Goal: Information Seeking & Learning: Learn about a topic

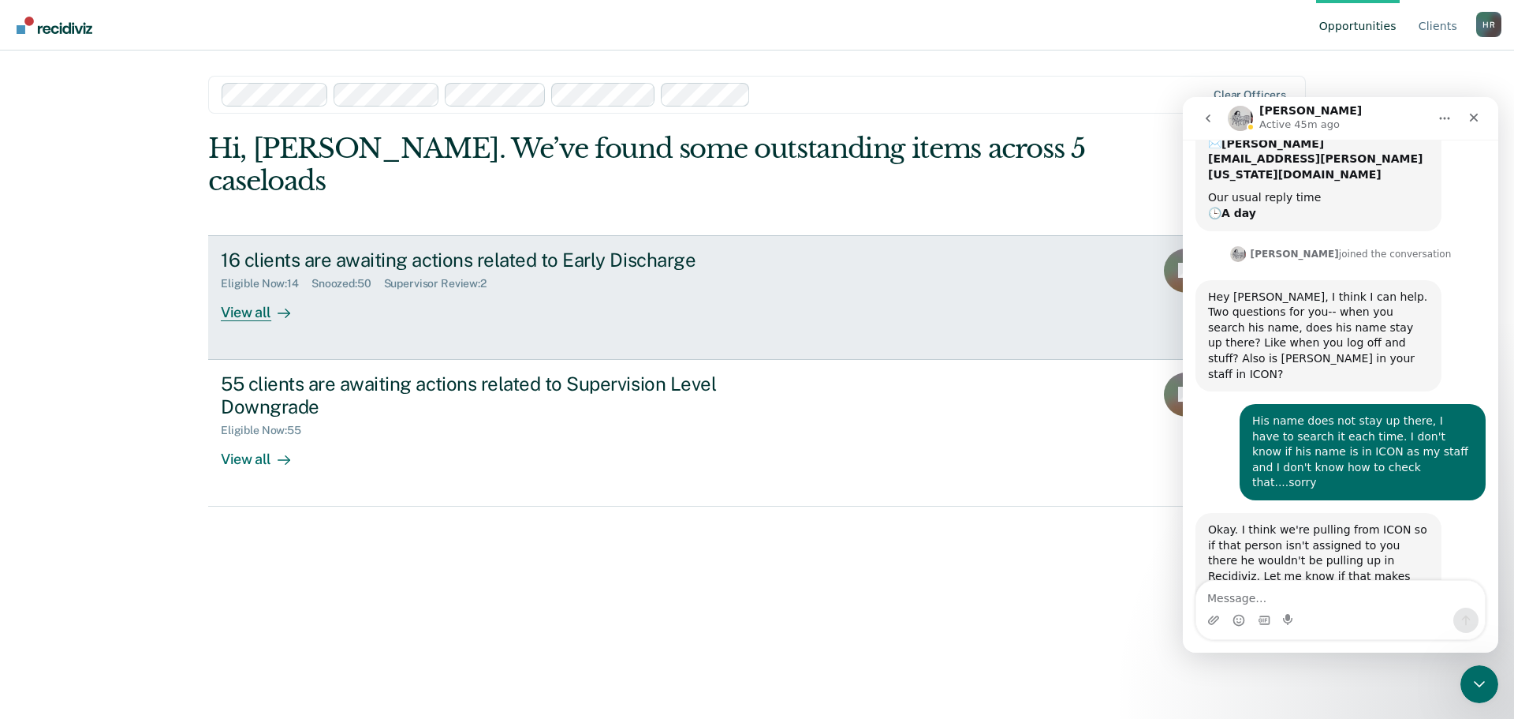
click at [259, 290] on div "View all" at bounding box center [265, 305] width 88 height 31
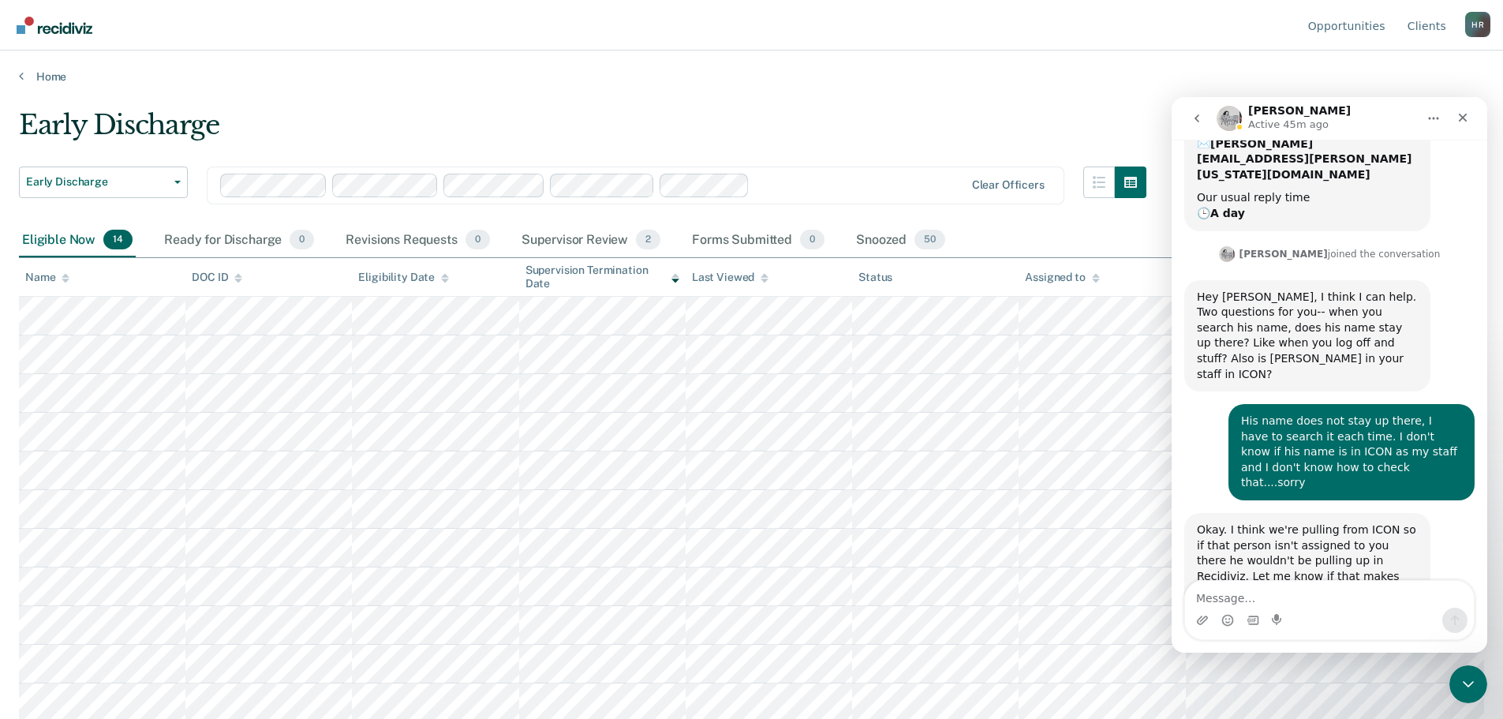
click at [1096, 280] on icon at bounding box center [1096, 280] width 8 height 4
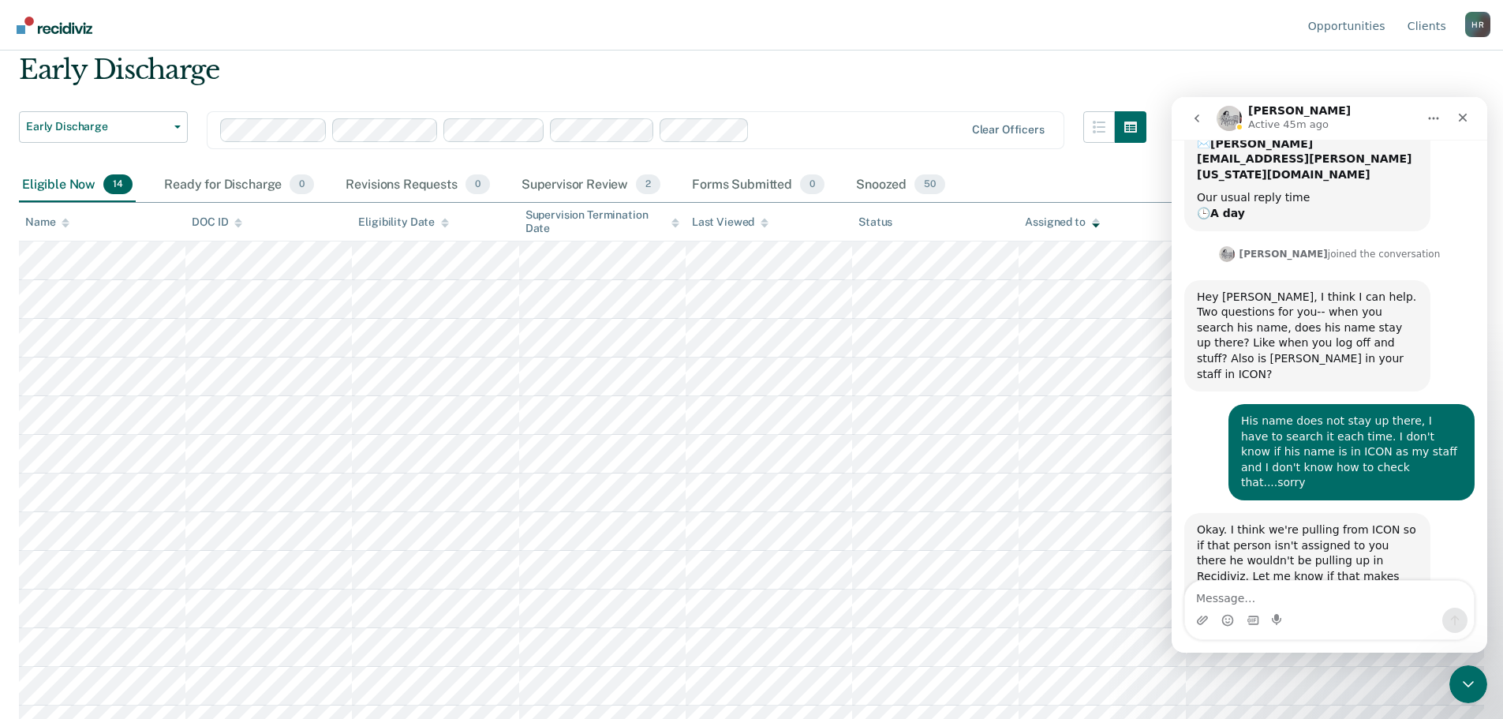
scroll to position [119, 0]
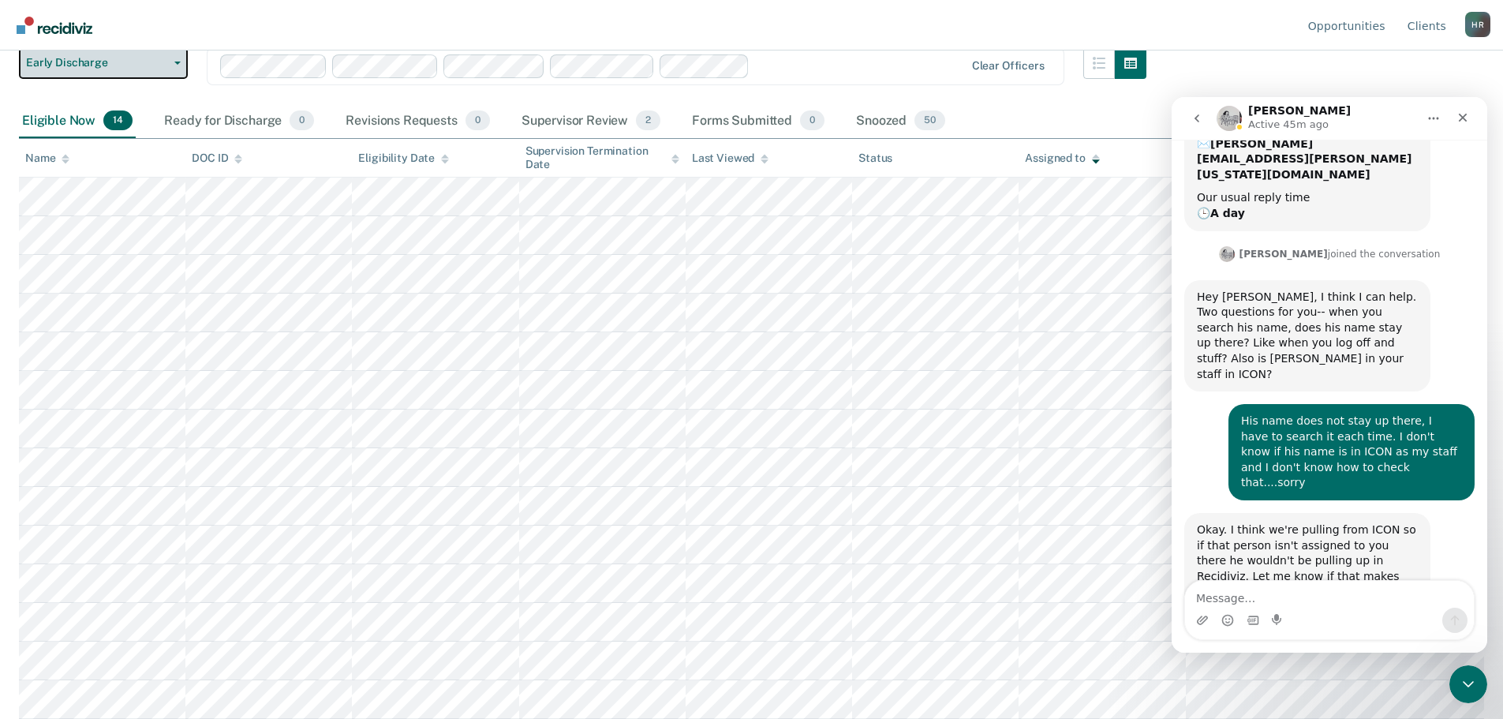
click at [164, 66] on span "Early Discharge" at bounding box center [97, 62] width 142 height 13
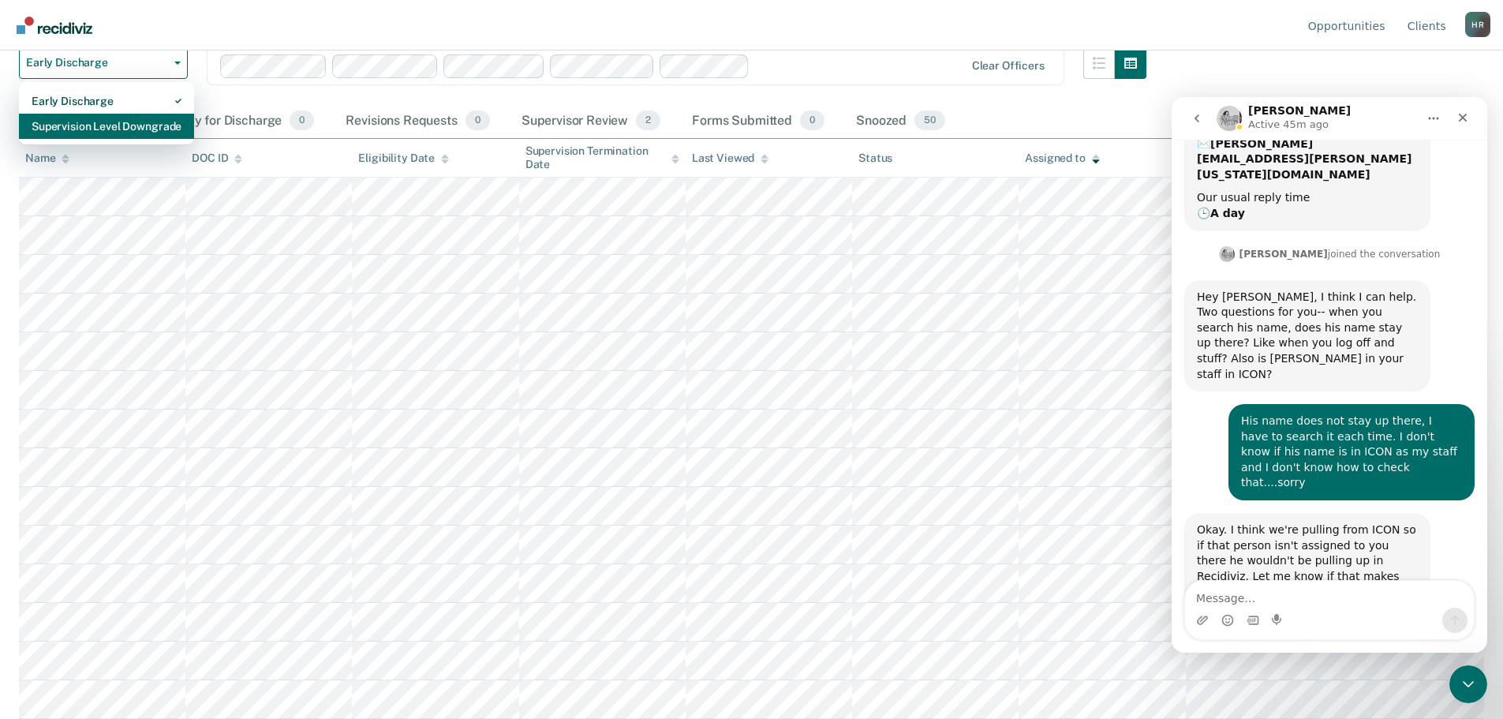
click at [142, 118] on div "Supervision Level Downgrade" at bounding box center [107, 126] width 150 height 25
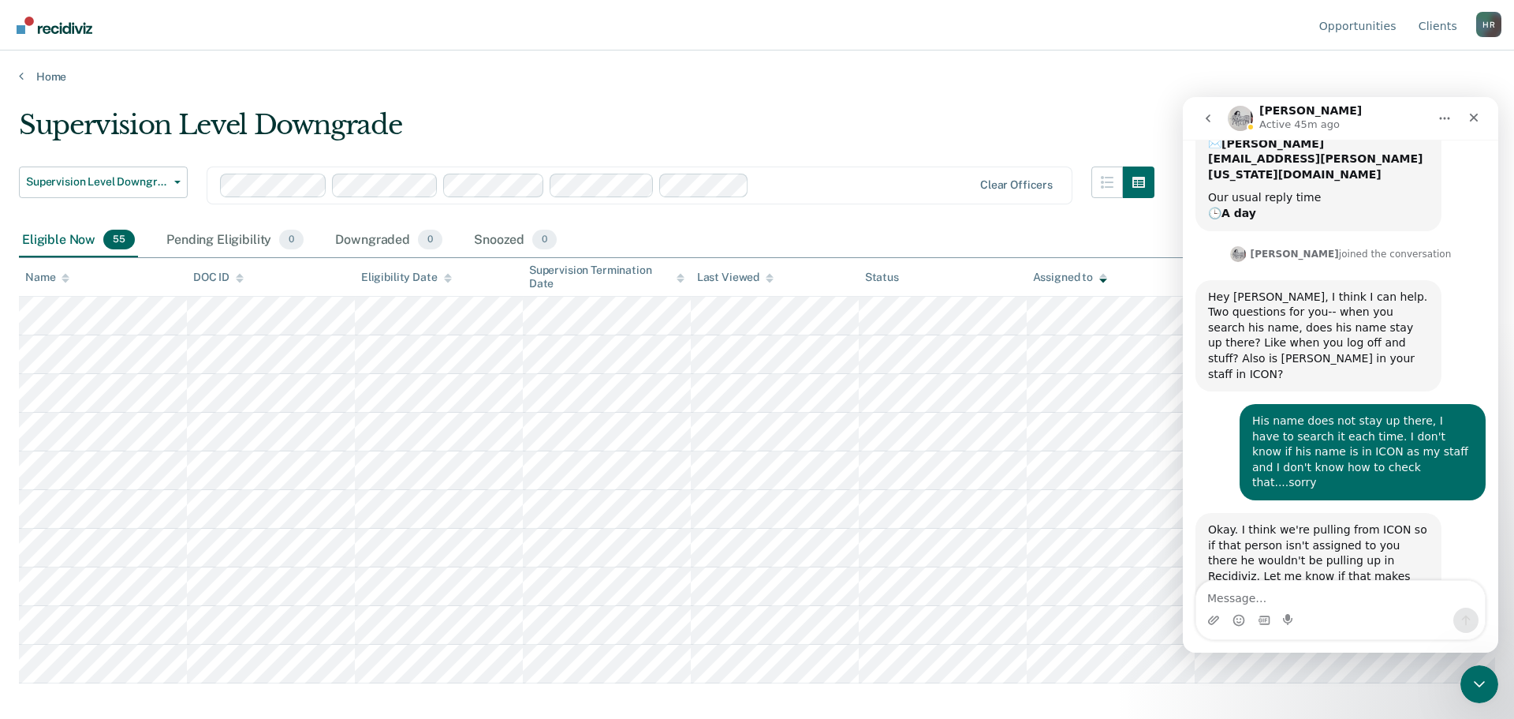
click at [1474, 114] on icon "Close" at bounding box center [1474, 117] width 13 height 13
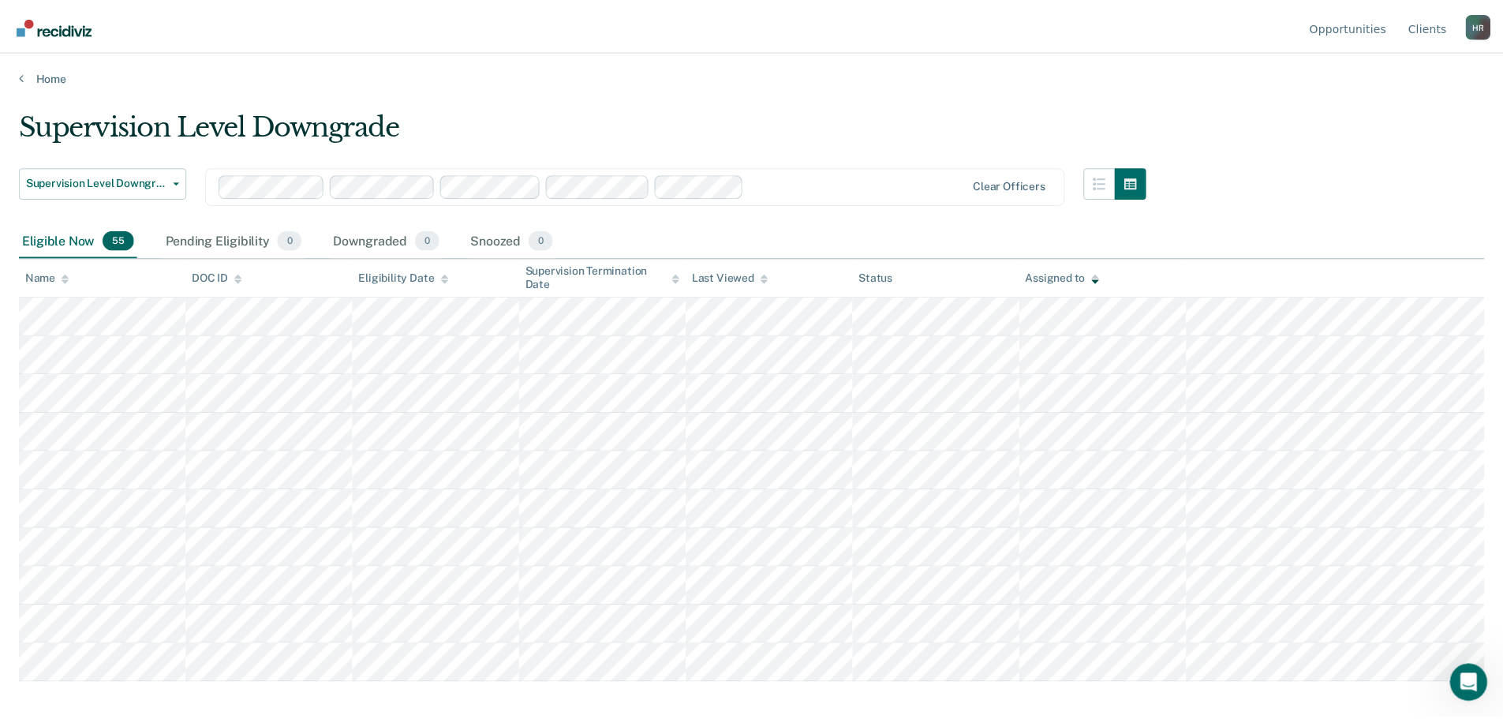
scroll to position [185, 0]
click at [1104, 278] on icon at bounding box center [1104, 278] width 8 height 10
click at [1107, 276] on icon at bounding box center [1104, 278] width 8 height 10
click at [1103, 174] on button "button" at bounding box center [1108, 182] width 32 height 32
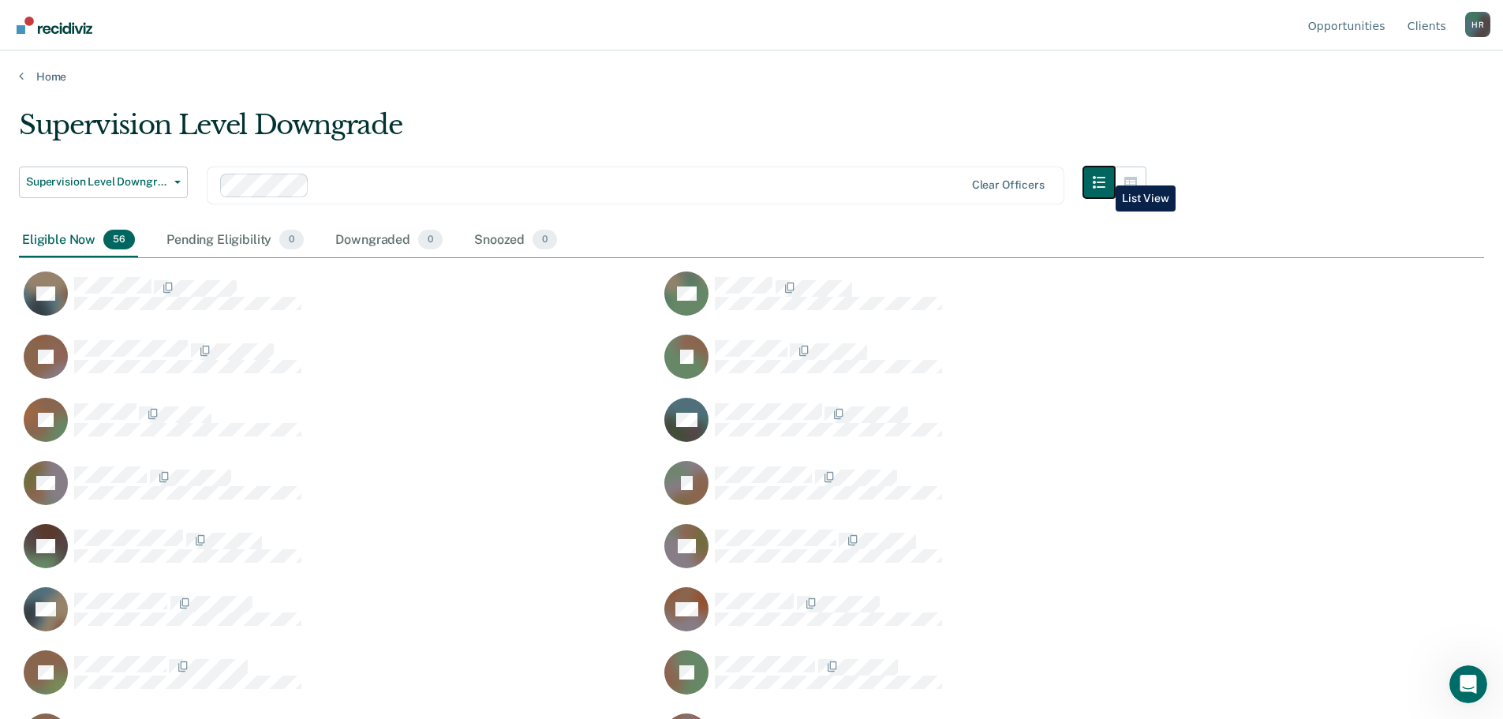
scroll to position [480, 1453]
click at [1134, 185] on icon "button" at bounding box center [1130, 182] width 13 height 11
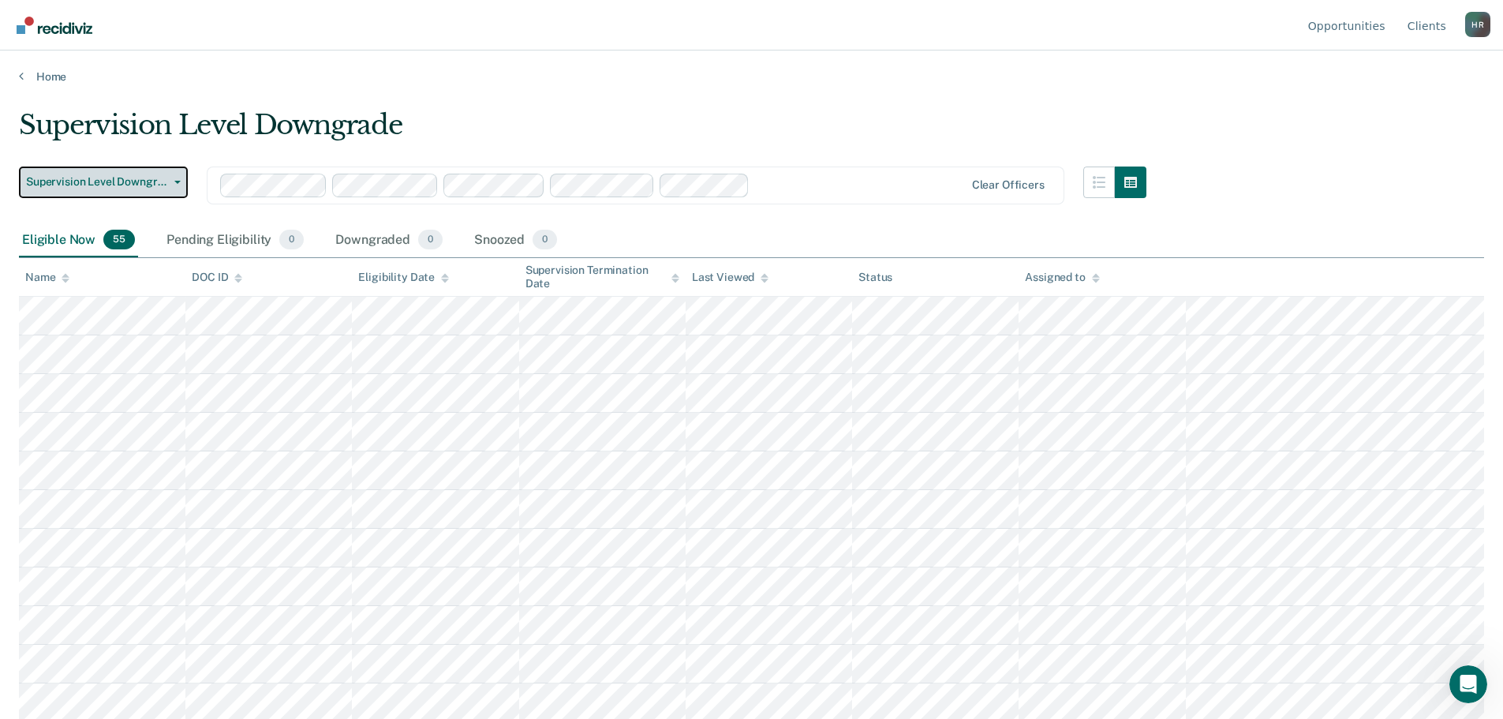
click at [164, 190] on button "Supervision Level Downgrade" at bounding box center [103, 182] width 169 height 32
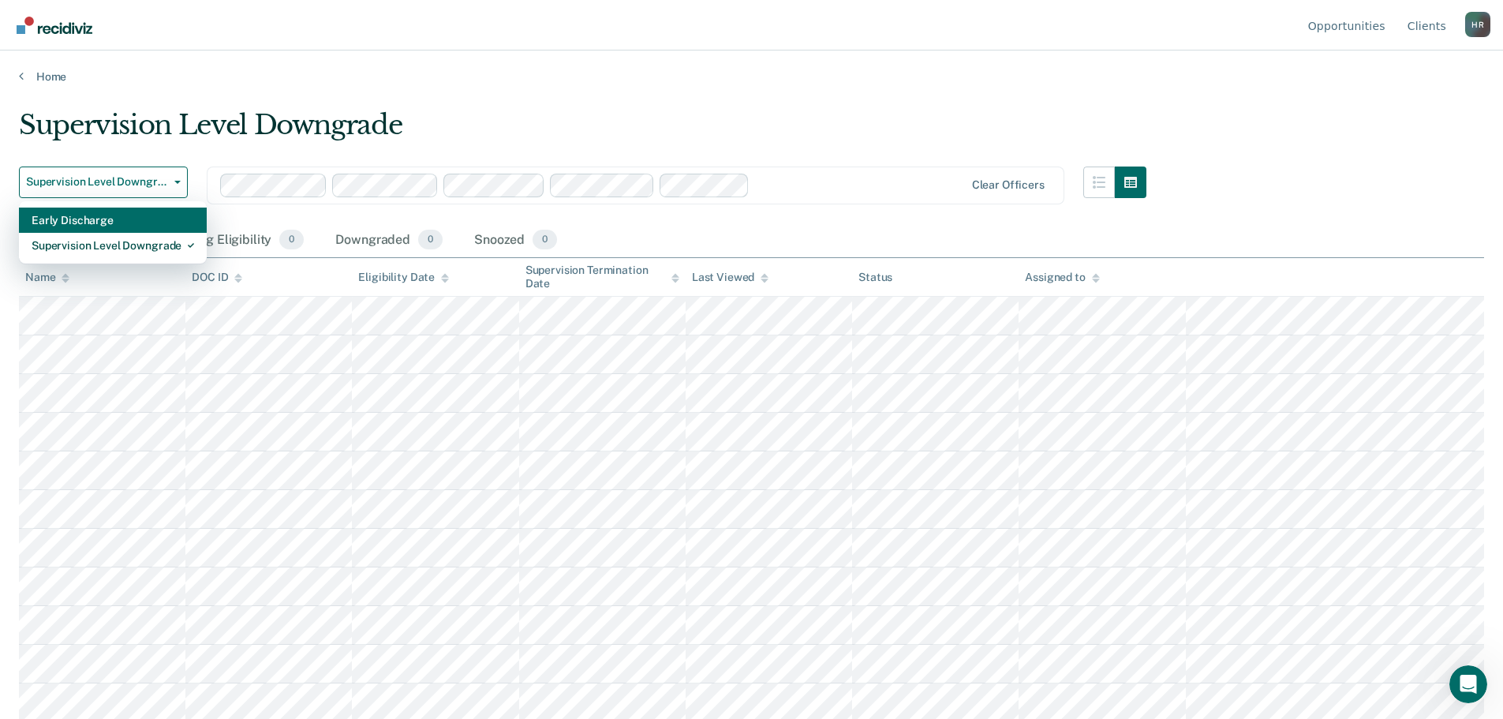
click at [151, 218] on div "Early Discharge" at bounding box center [113, 219] width 162 height 25
